Goal: Task Accomplishment & Management: Use online tool/utility

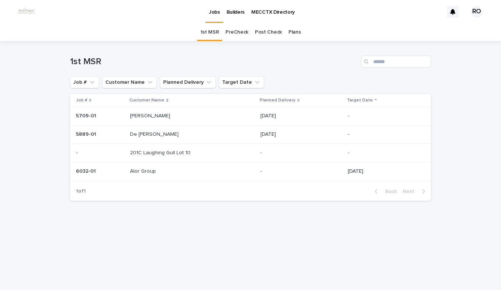
drag, startPoint x: 0, startPoint y: 0, endPoint x: 236, endPoint y: 33, distance: 238.4
click at [236, 33] on link "PreCheck" at bounding box center [236, 32] width 23 height 17
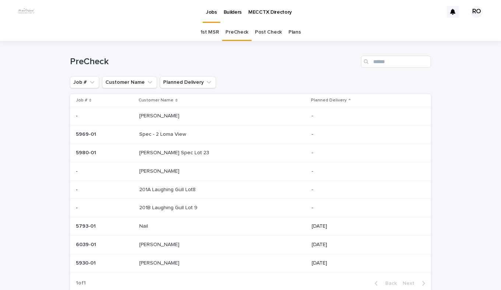
click at [207, 31] on link "1st MSR" at bounding box center [209, 32] width 19 height 17
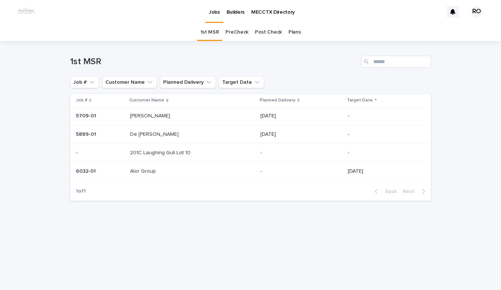
click at [241, 30] on link "PreCheck" at bounding box center [236, 32] width 23 height 17
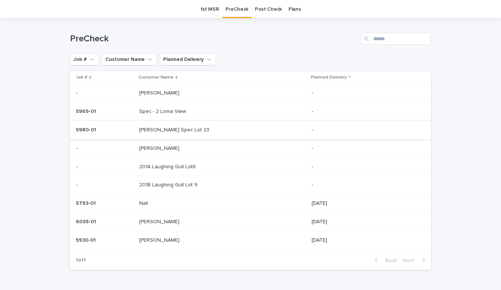
scroll to position [37, 0]
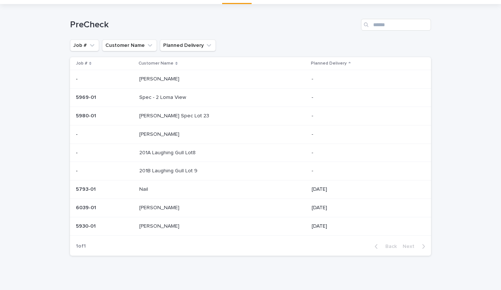
click at [173, 95] on p "Spec - 2 Loma View" at bounding box center [163, 97] width 48 height 8
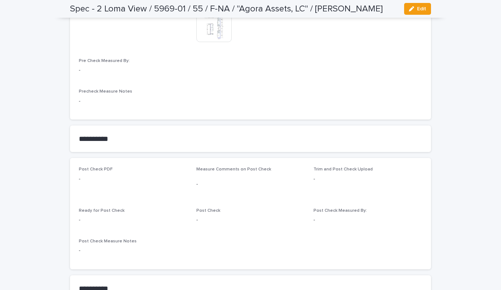
scroll to position [663, 0]
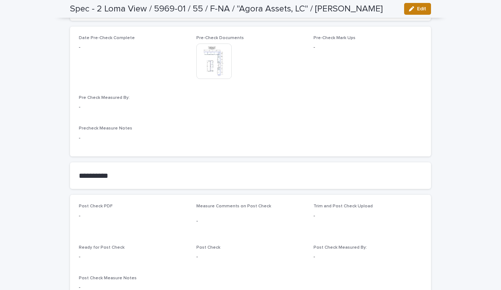
click at [417, 8] on span "Edit" at bounding box center [421, 8] width 9 height 5
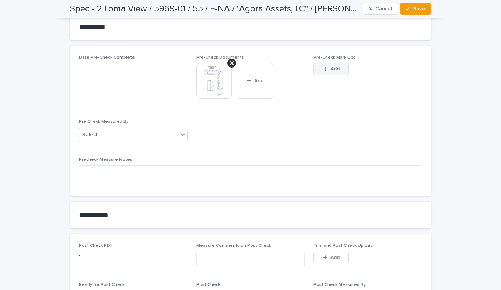
click at [330, 66] on span "Add" at bounding box center [334, 68] width 9 height 5
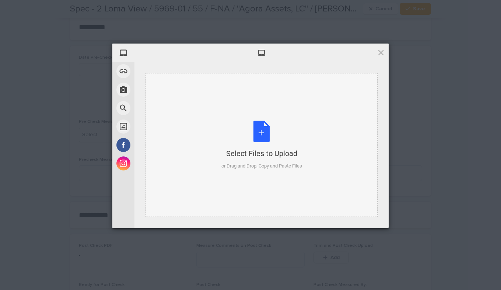
click at [262, 128] on div "Select Files to Upload or Drag and Drop, Copy and Paste Files" at bounding box center [261, 144] width 81 height 49
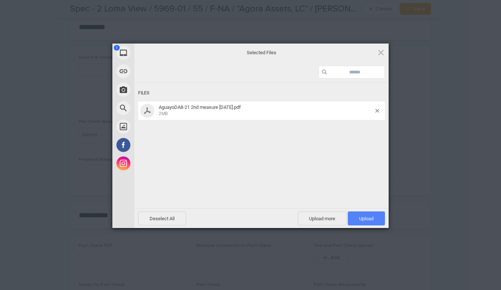
click at [355, 215] on span "Upload 1" at bounding box center [366, 218] width 37 height 14
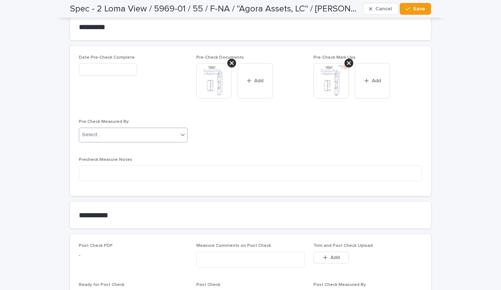
click at [180, 131] on icon at bounding box center [182, 134] width 7 height 7
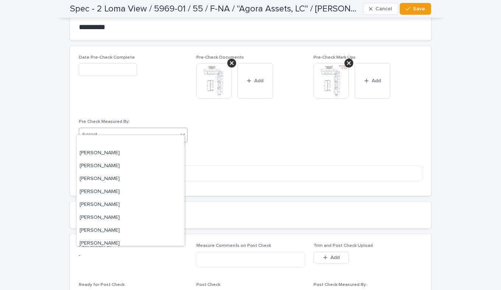
scroll to position [1645, 0]
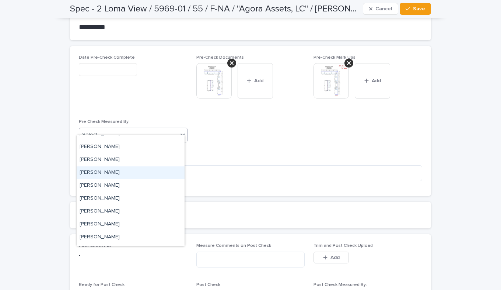
click at [101, 173] on div "[PERSON_NAME]" at bounding box center [131, 172] width 108 height 13
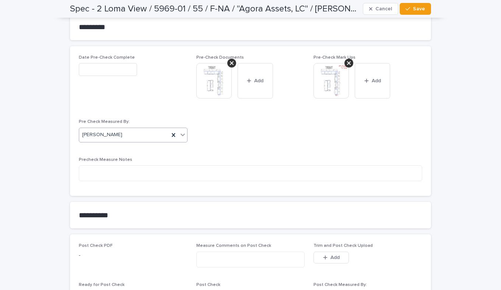
click at [109, 63] on input "text" at bounding box center [108, 69] width 58 height 13
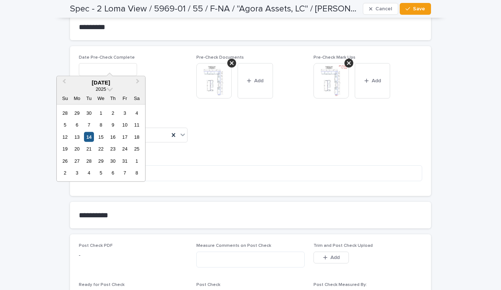
click at [88, 136] on div "14" at bounding box center [89, 136] width 10 height 10
type input "**********"
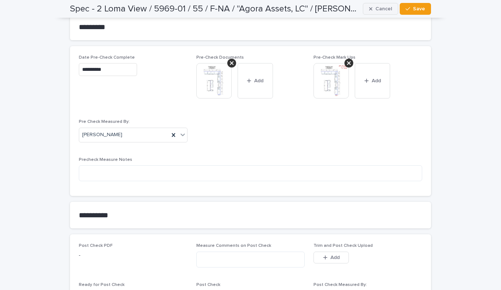
drag, startPoint x: 404, startPoint y: 7, endPoint x: 394, endPoint y: 11, distance: 10.7
click at [406, 7] on icon "button" at bounding box center [408, 8] width 4 height 5
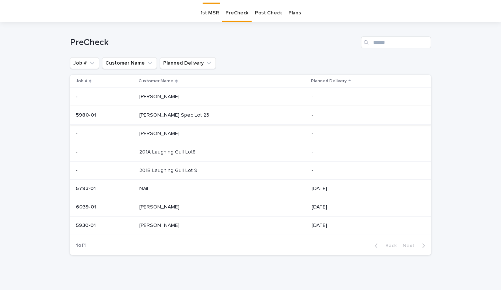
scroll to position [24, 0]
